Goal: Navigation & Orientation: Find specific page/section

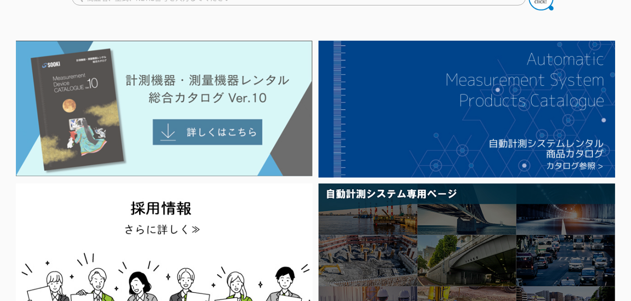
scroll to position [33, 0]
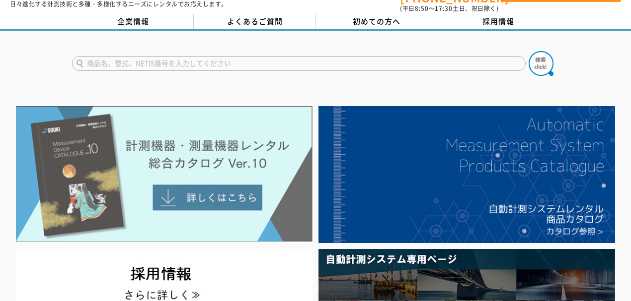
click at [215, 194] on img at bounding box center [164, 174] width 296 height 136
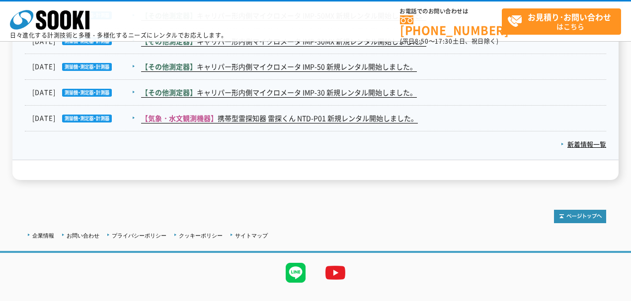
scroll to position [1758, 0]
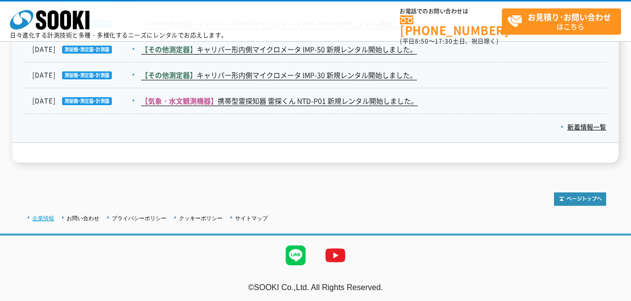
click at [50, 216] on link "企業情報" at bounding box center [43, 219] width 22 height 6
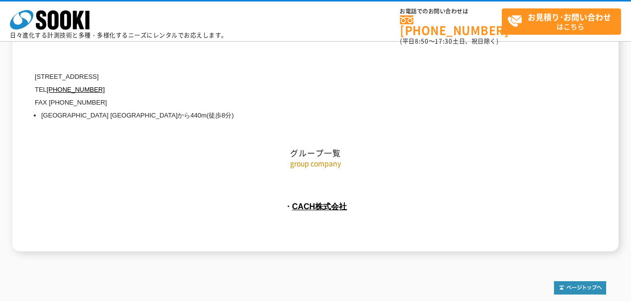
scroll to position [4611, 0]
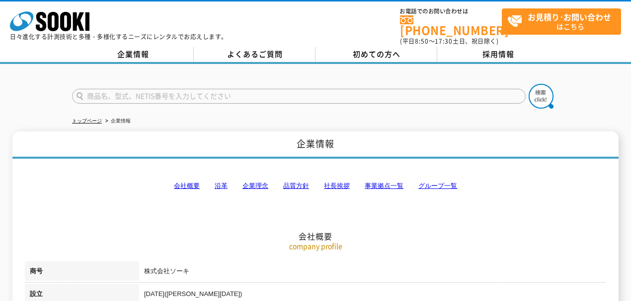
click at [299, 182] on link "品質方針" at bounding box center [296, 185] width 26 height 7
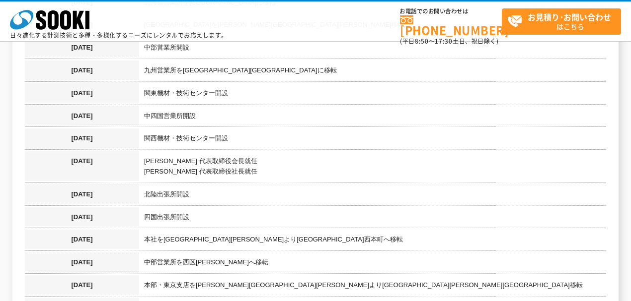
scroll to position [995, 0]
